Goal: Task Accomplishment & Management: Manage account settings

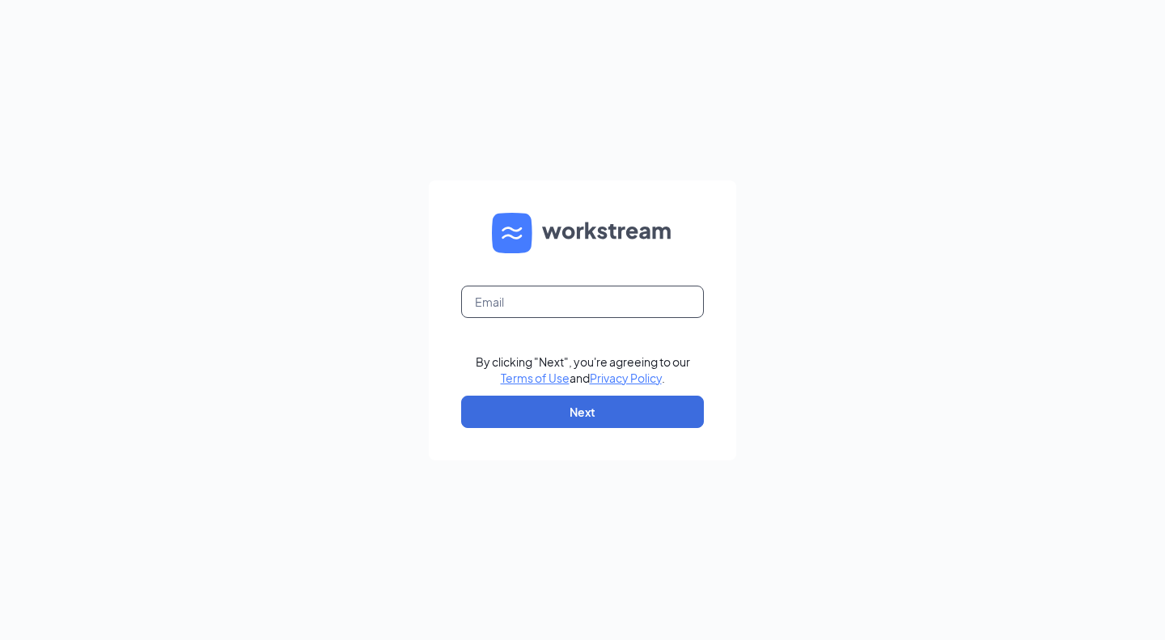
click at [544, 311] on input "text" at bounding box center [582, 302] width 243 height 32
type input "sdavis@groupmgmt.com"
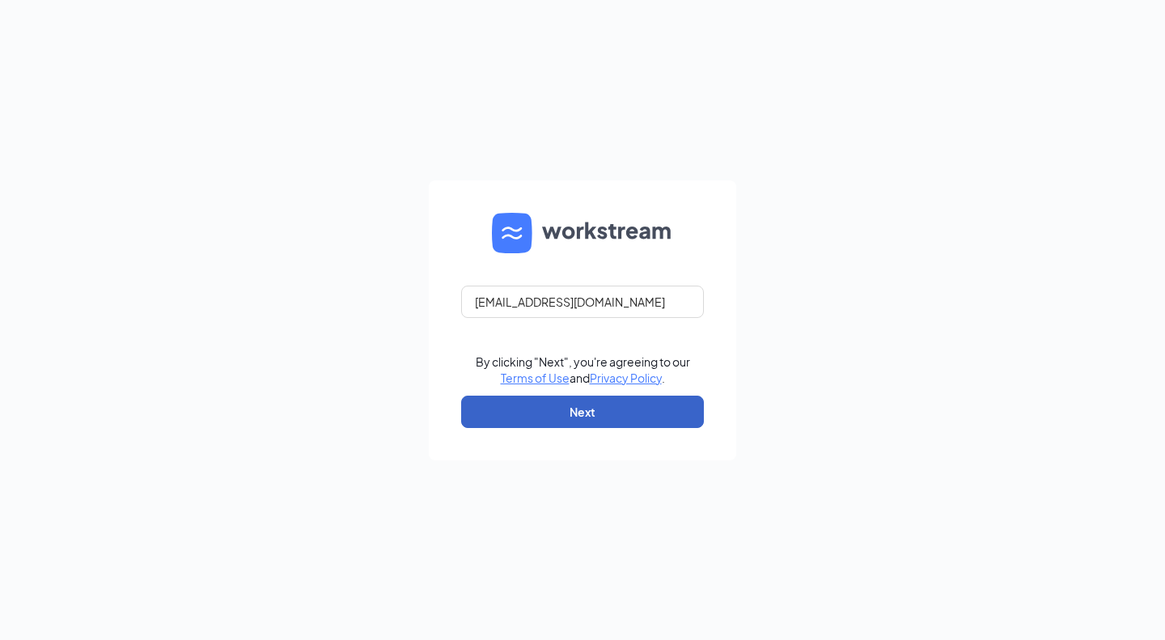
click at [577, 413] on button "Next" at bounding box center [582, 412] width 243 height 32
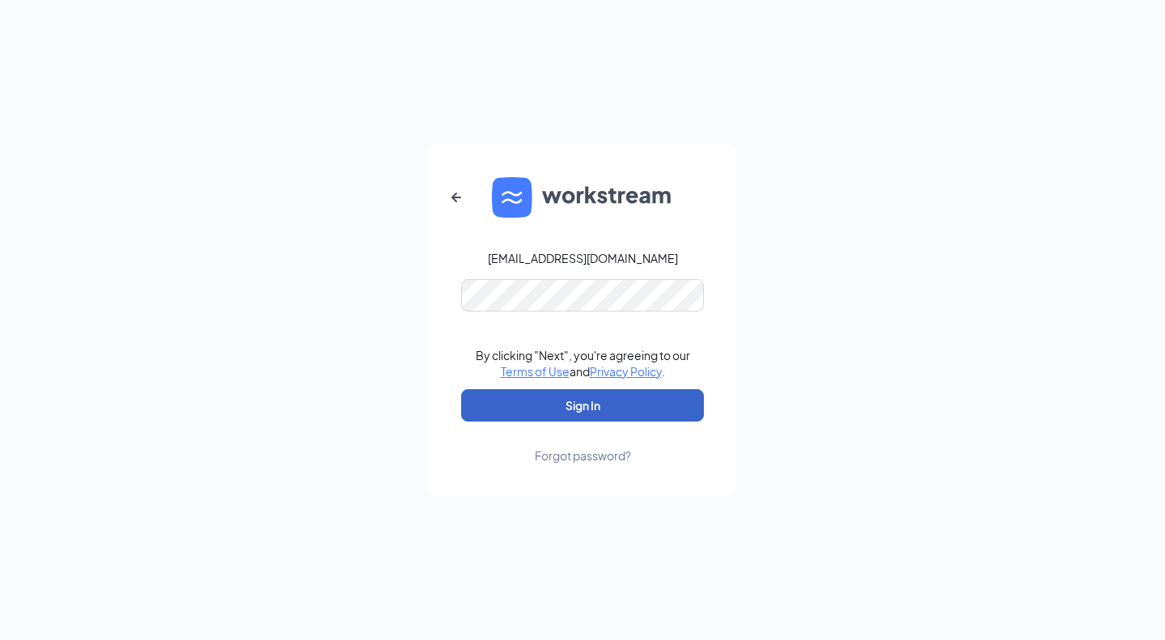
click at [568, 413] on button "Sign In" at bounding box center [582, 405] width 243 height 32
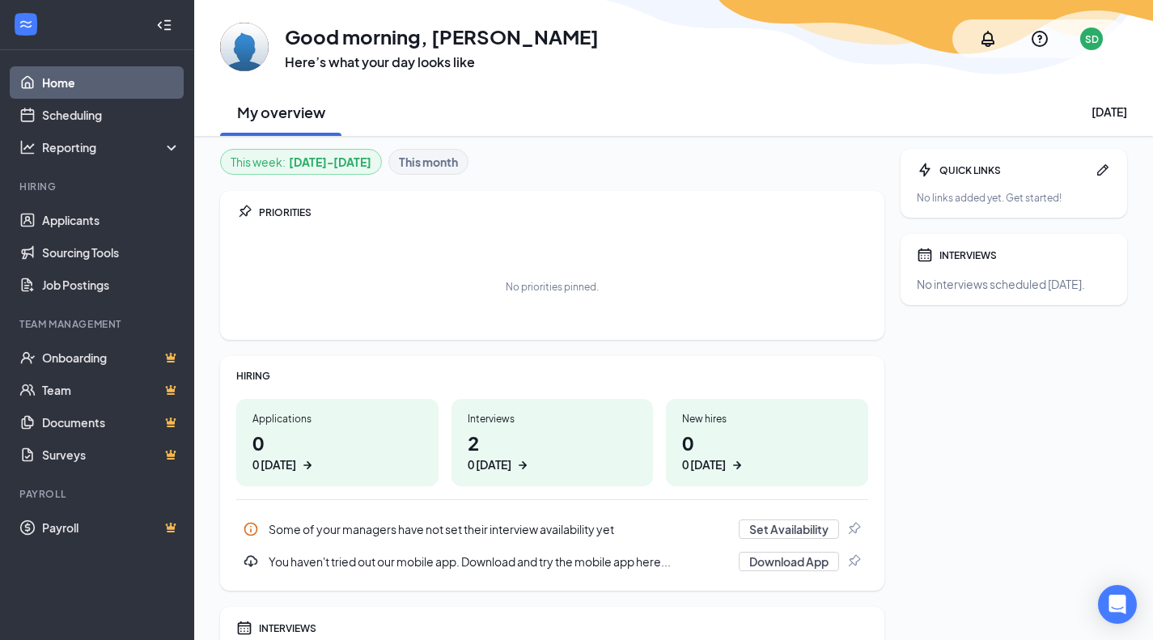
click at [572, 418] on div "Interviews" at bounding box center [553, 419] width 170 height 14
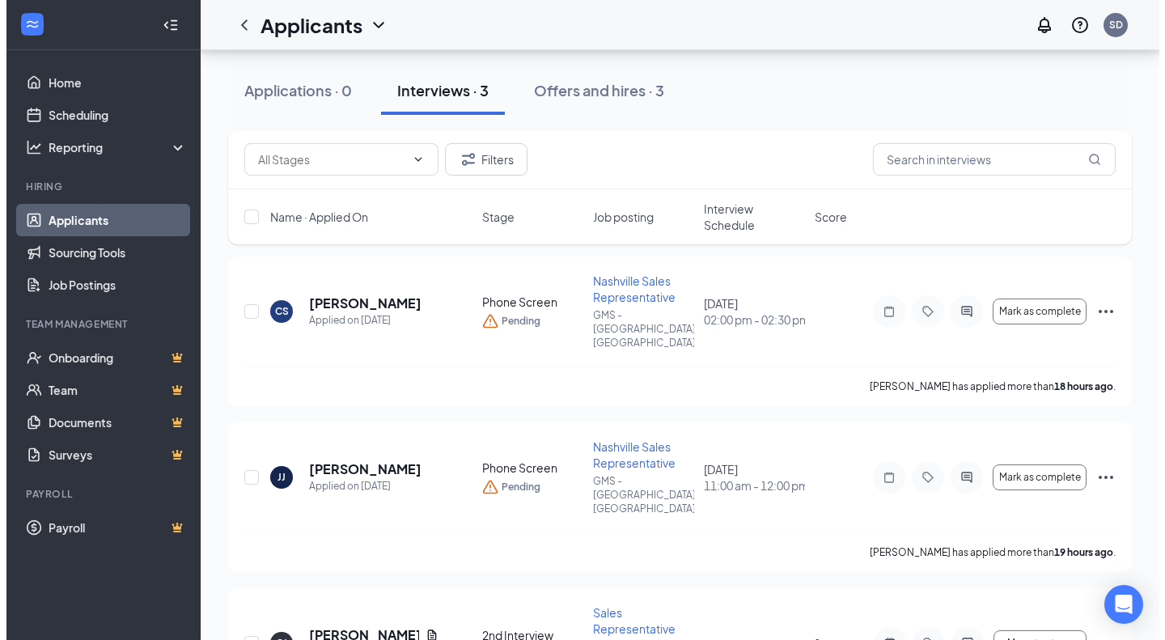
scroll to position [73, 0]
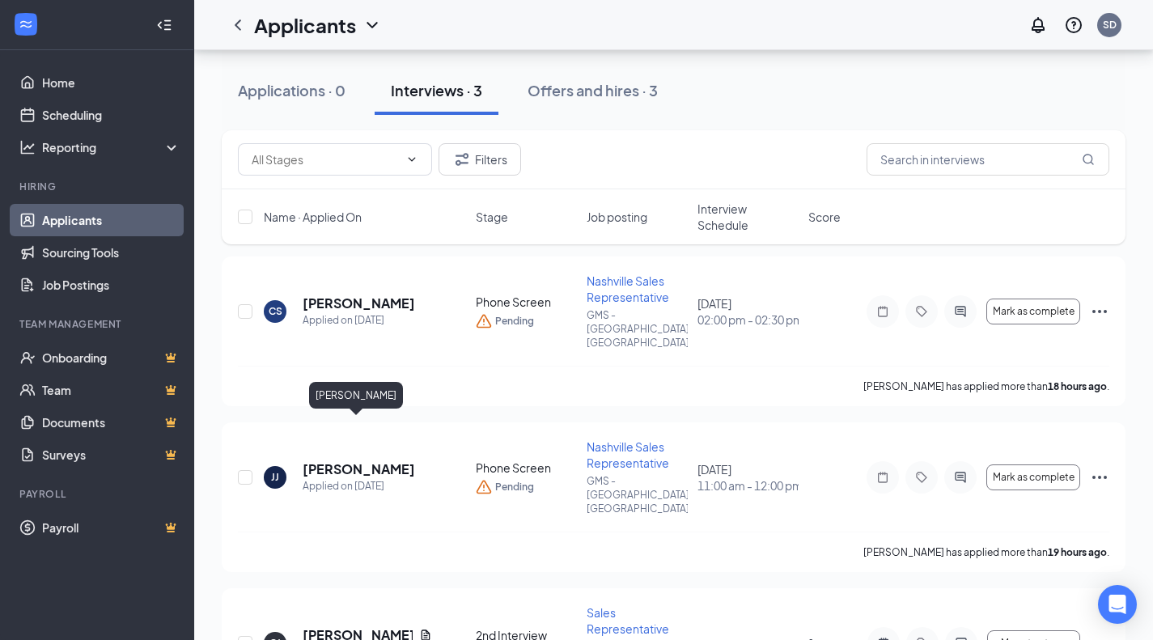
click at [352, 460] on h5 "Jaylen Johnson" at bounding box center [359, 469] width 112 height 18
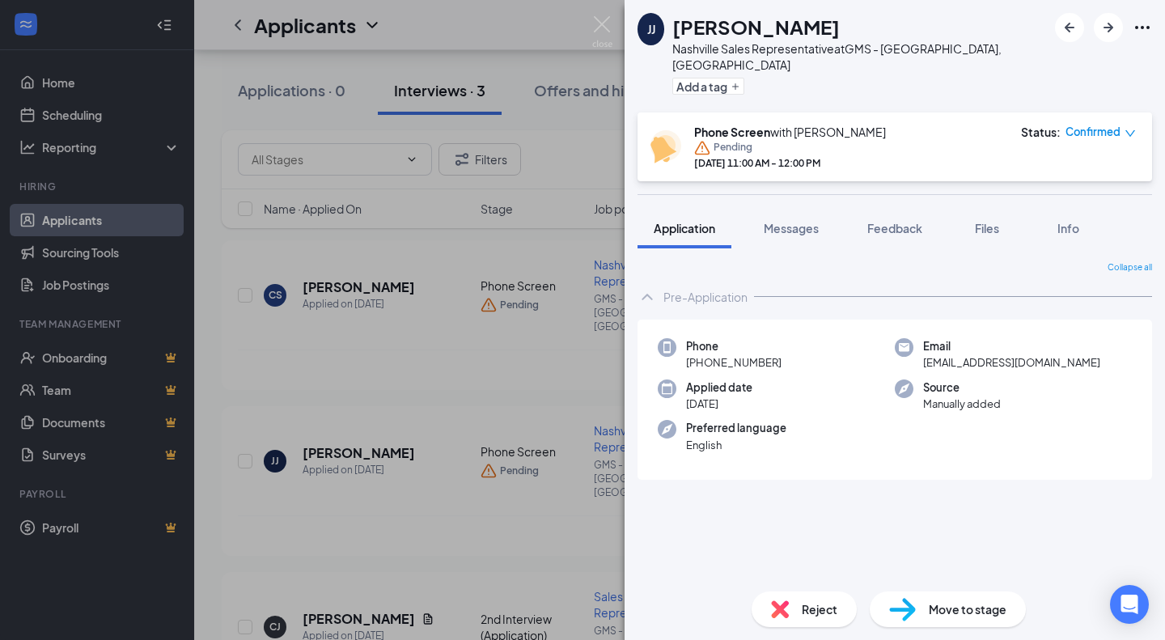
click at [1002, 223] on button "Files" at bounding box center [987, 228] width 65 height 40
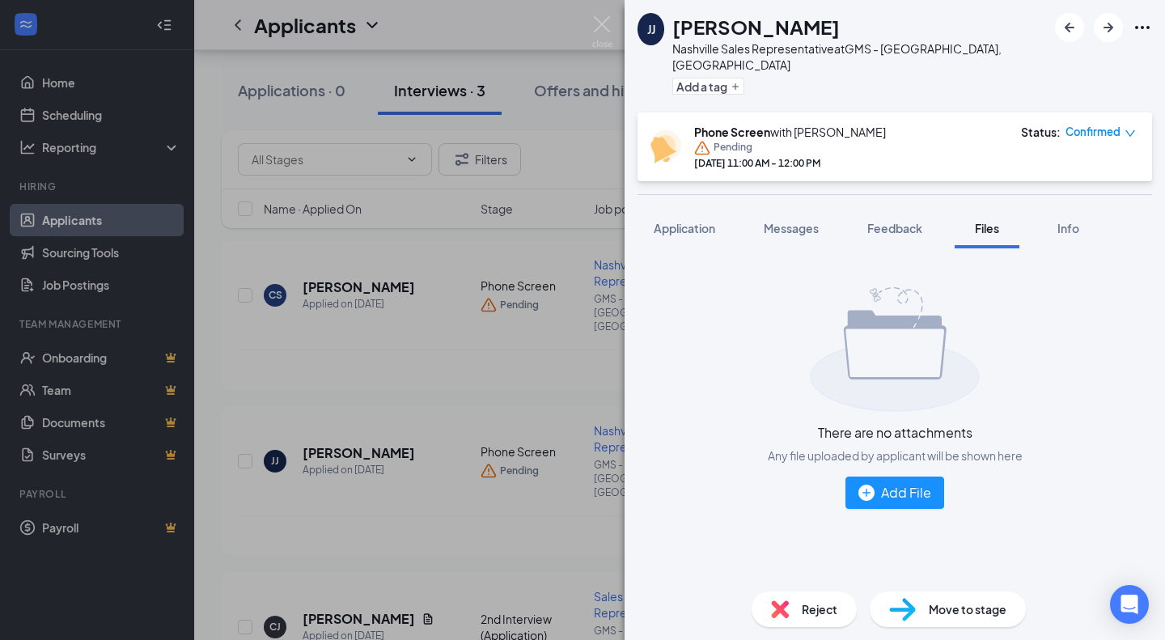
click at [1074, 221] on span "Info" at bounding box center [1068, 228] width 22 height 15
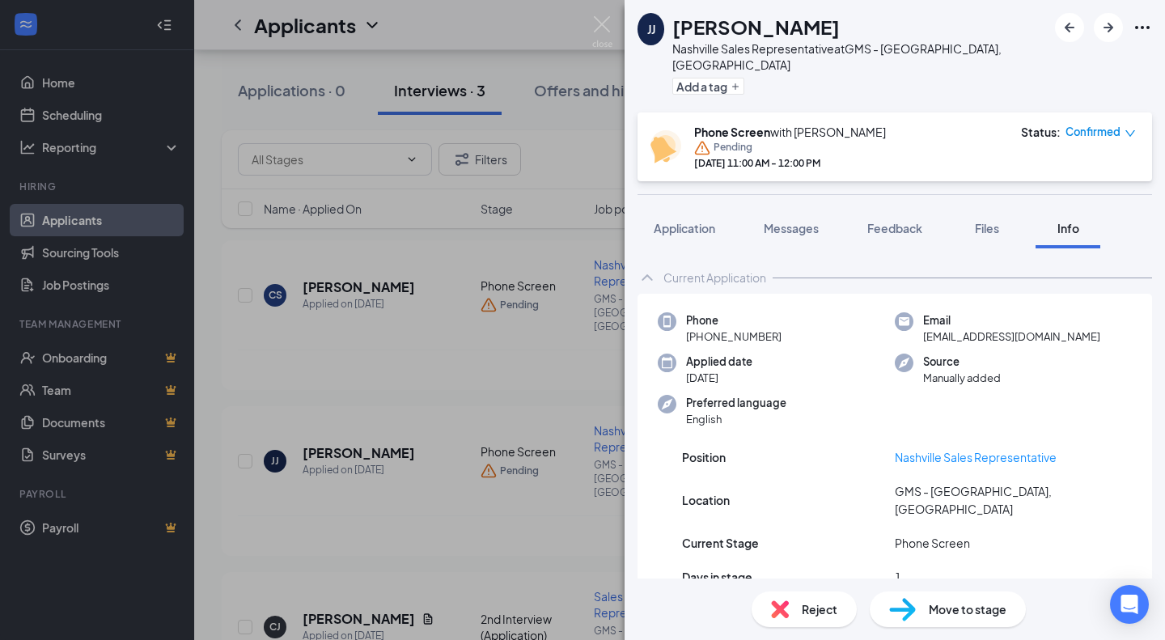
scroll to position [110, 0]
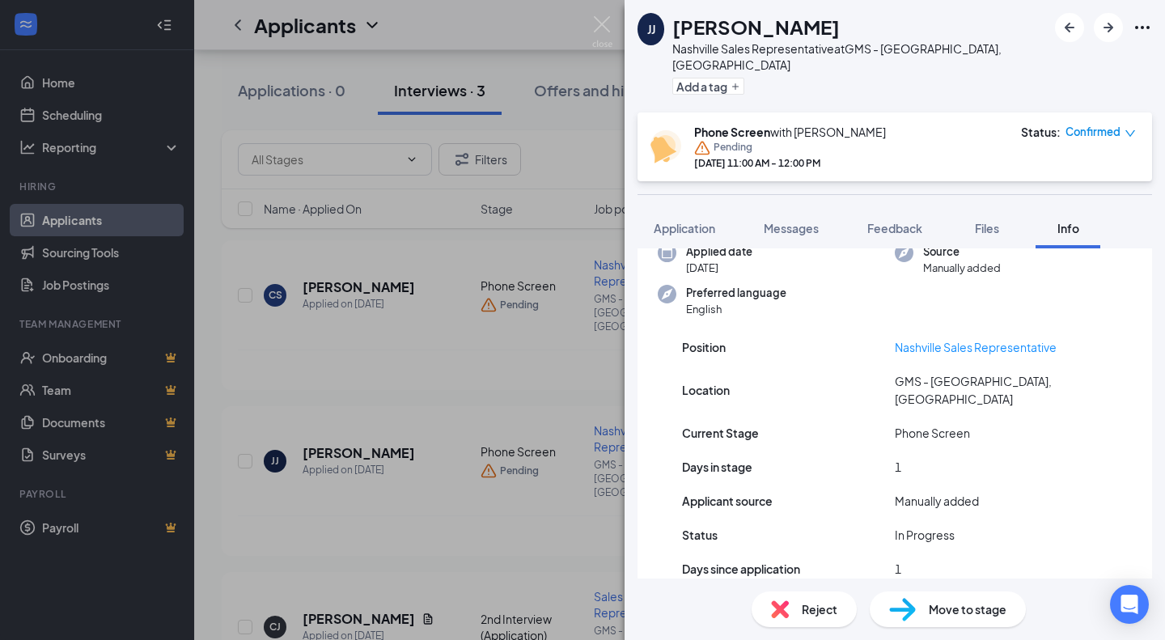
click at [1026, 492] on div "Manually added" at bounding box center [1001, 501] width 213 height 18
